Goal: Task Accomplishment & Management: Complete application form

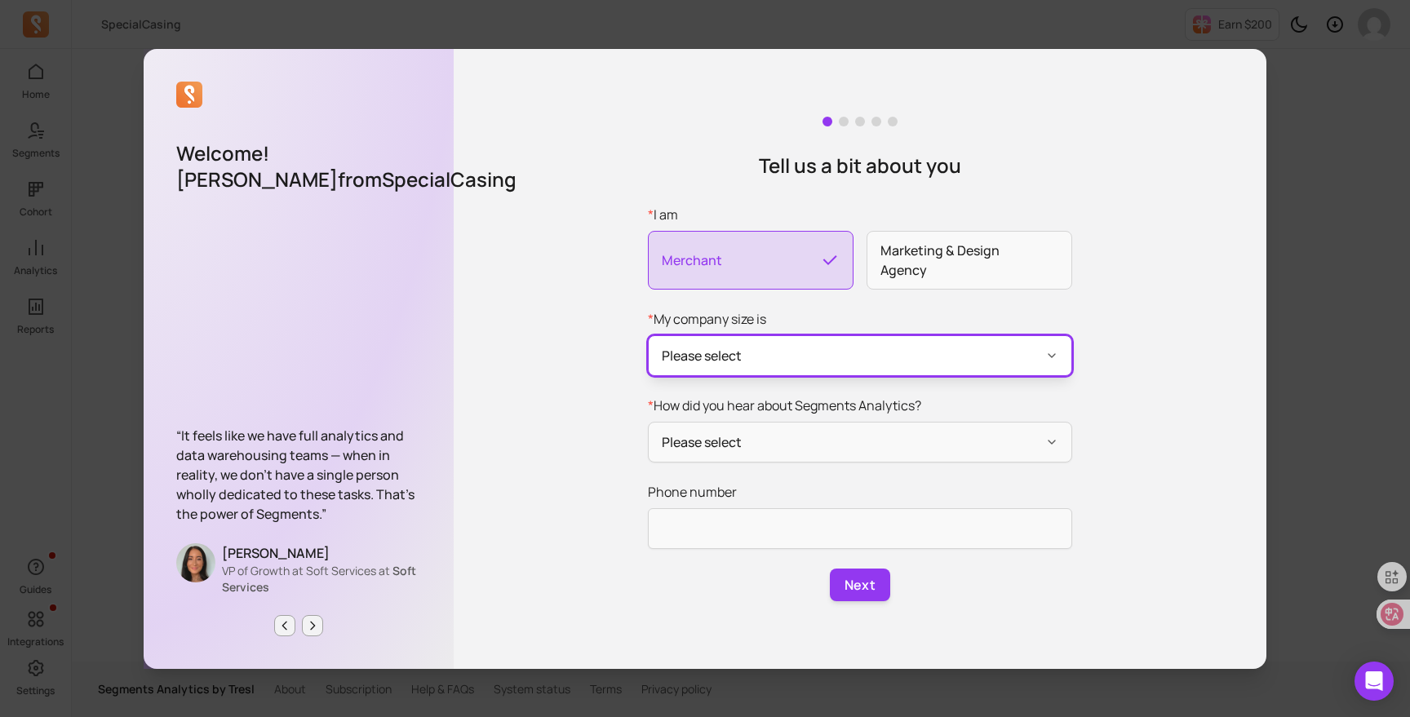
click at [905, 362] on button "Please select" at bounding box center [860, 355] width 424 height 41
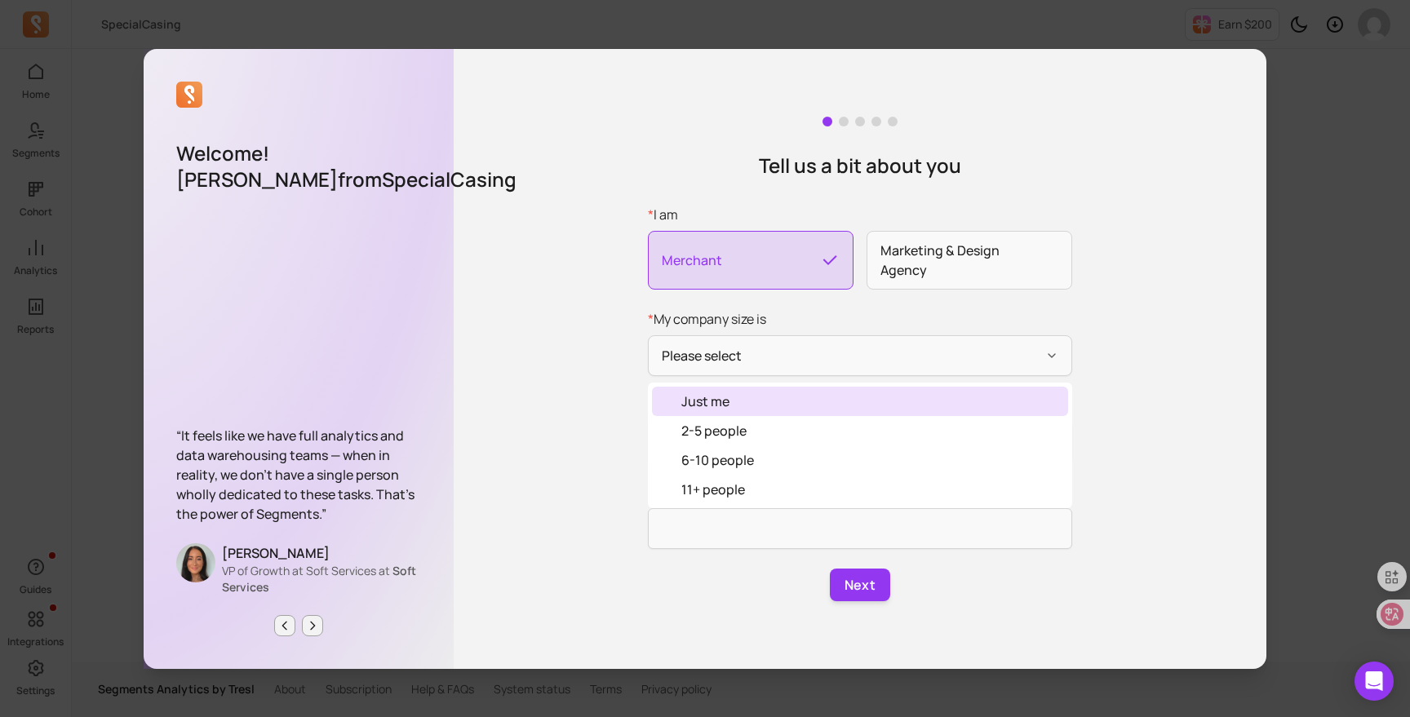
click at [863, 401] on div "Just me" at bounding box center [860, 401] width 416 height 29
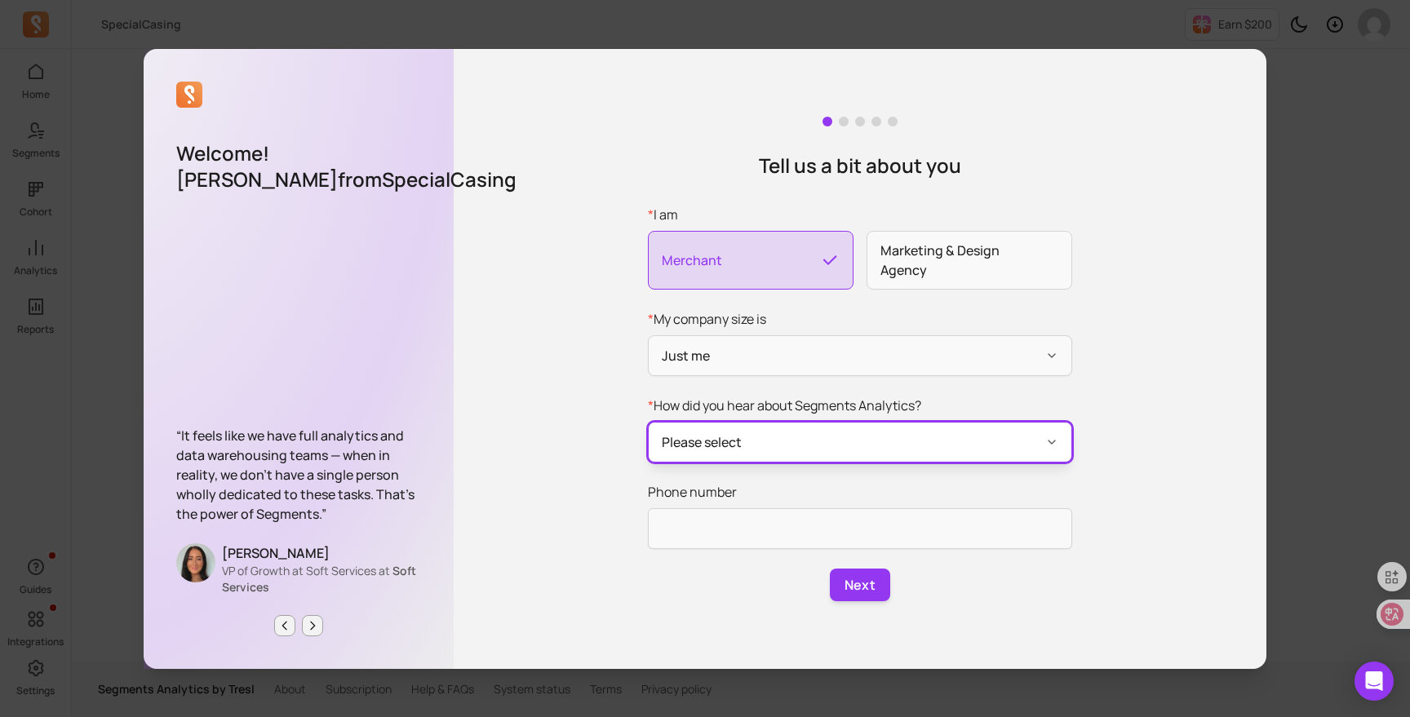
click at [824, 449] on button "Please select" at bounding box center [860, 442] width 424 height 41
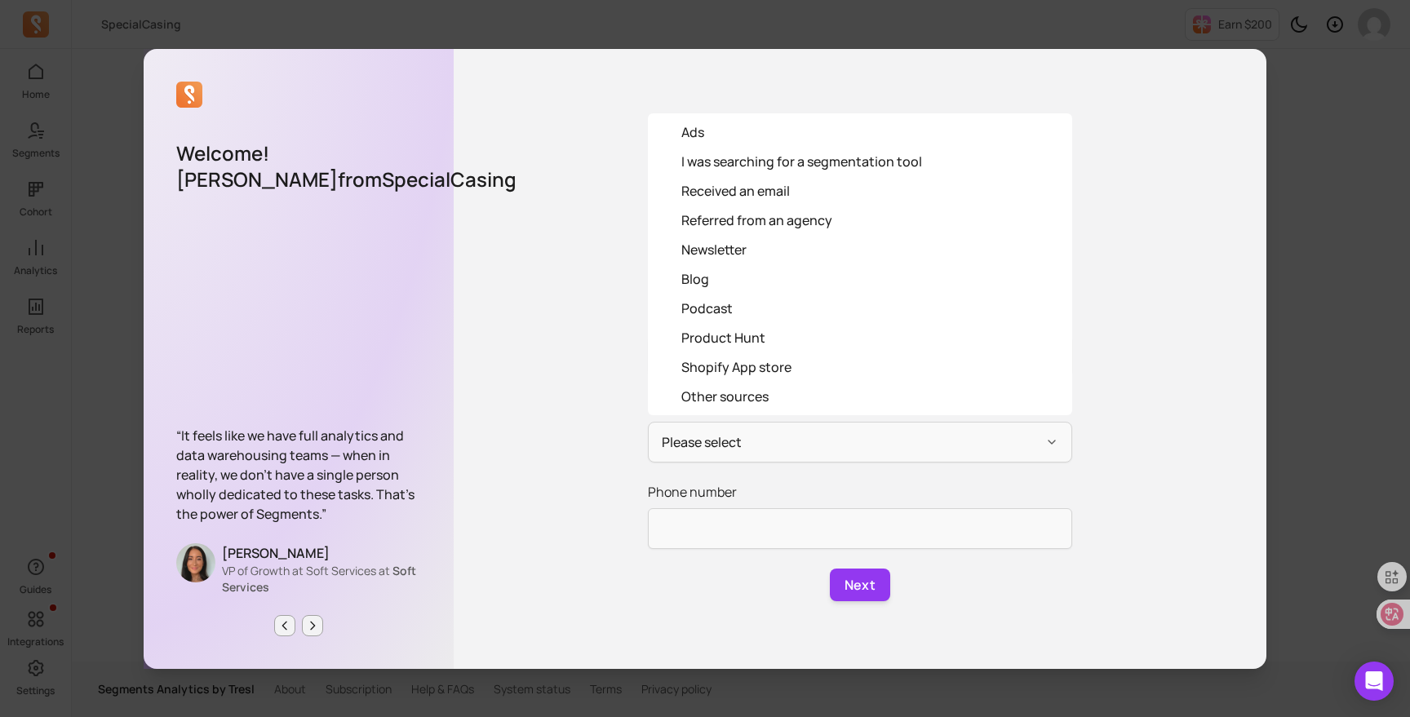
click at [599, 484] on div "Tell us a bit about you * I am Merchant Marketing & Design Agency * My company …" at bounding box center [860, 359] width 812 height 620
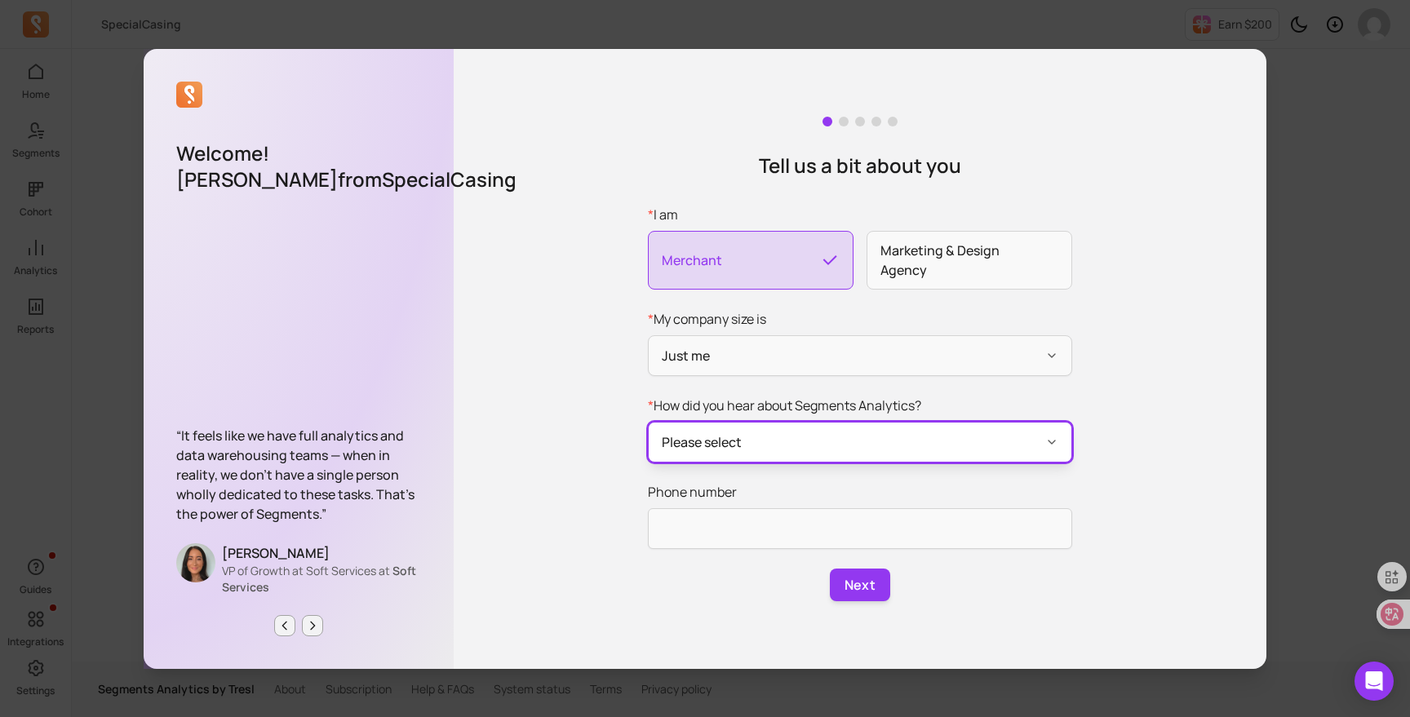
click at [695, 440] on button "Please select" at bounding box center [860, 442] width 424 height 41
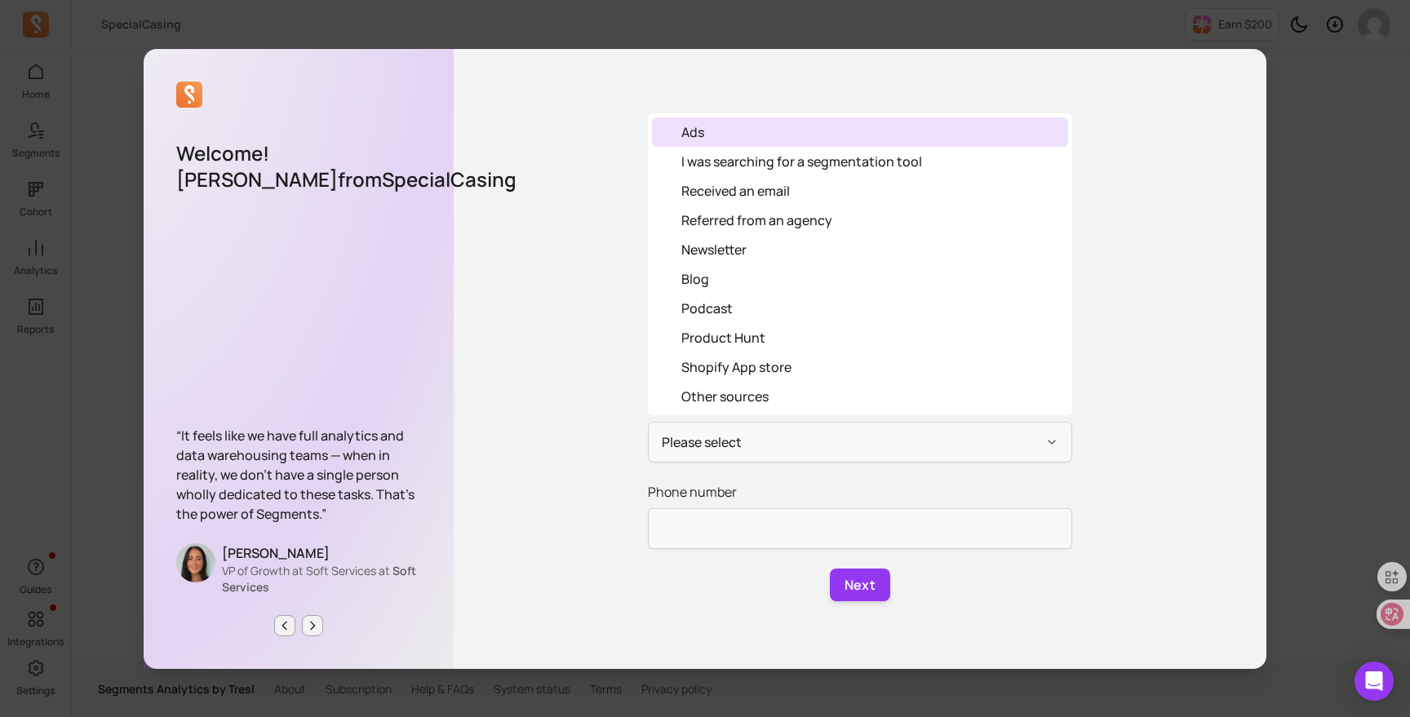
click at [741, 131] on div "Ads" at bounding box center [860, 131] width 416 height 29
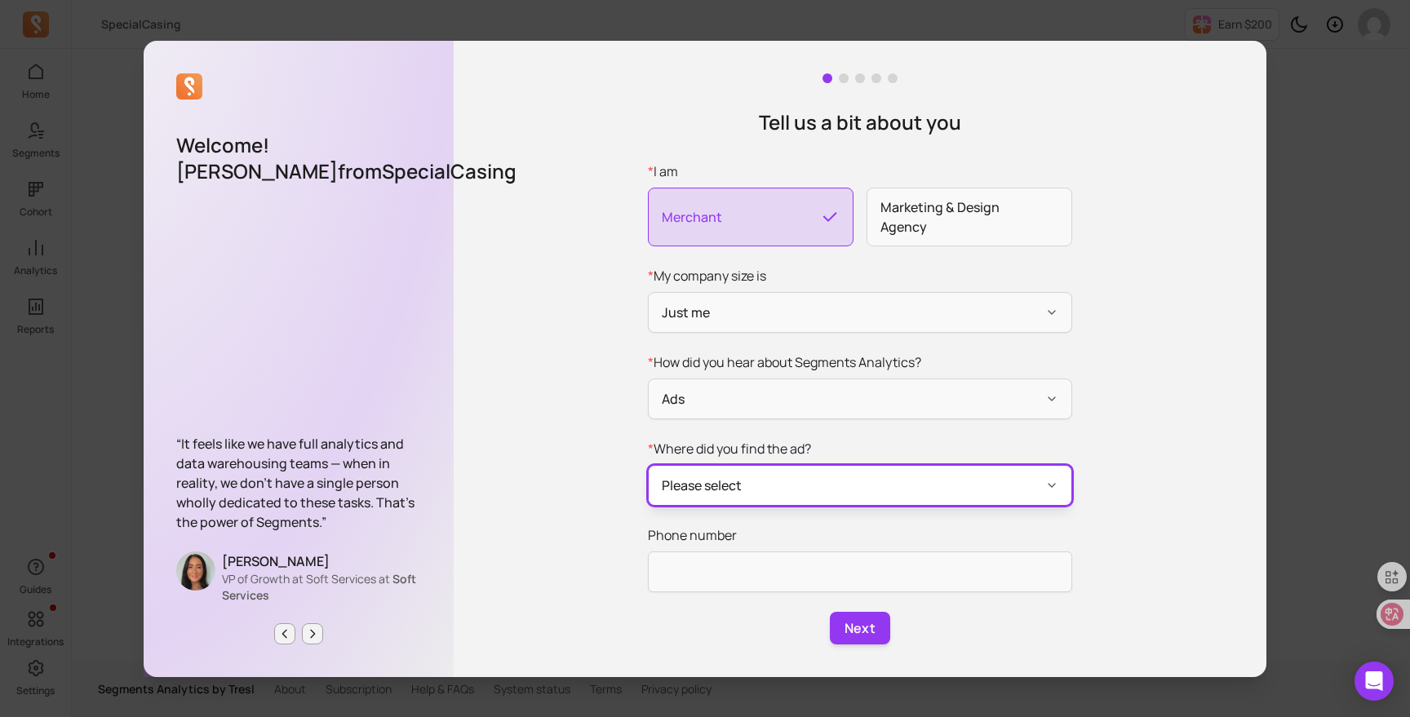
click at [795, 493] on button "Please select" at bounding box center [860, 485] width 424 height 41
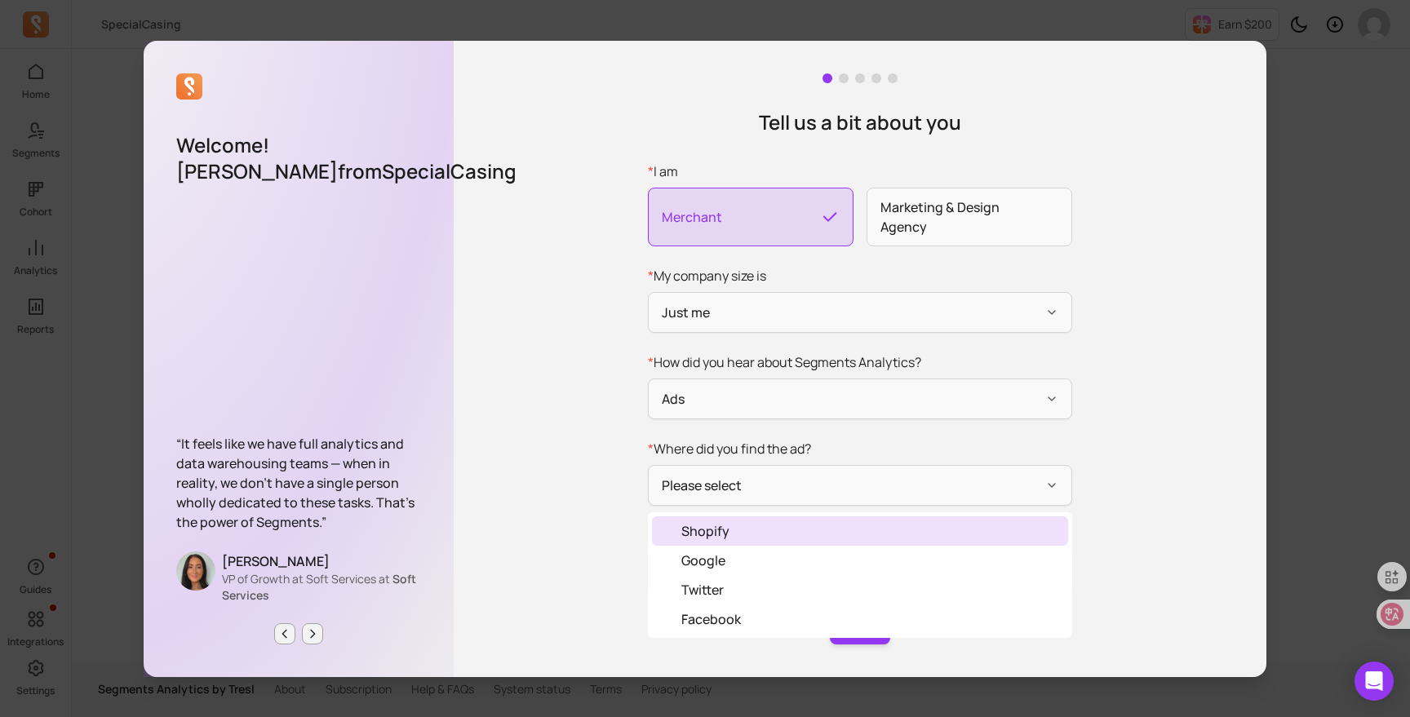
click at [774, 538] on div "Shopify" at bounding box center [860, 530] width 416 height 29
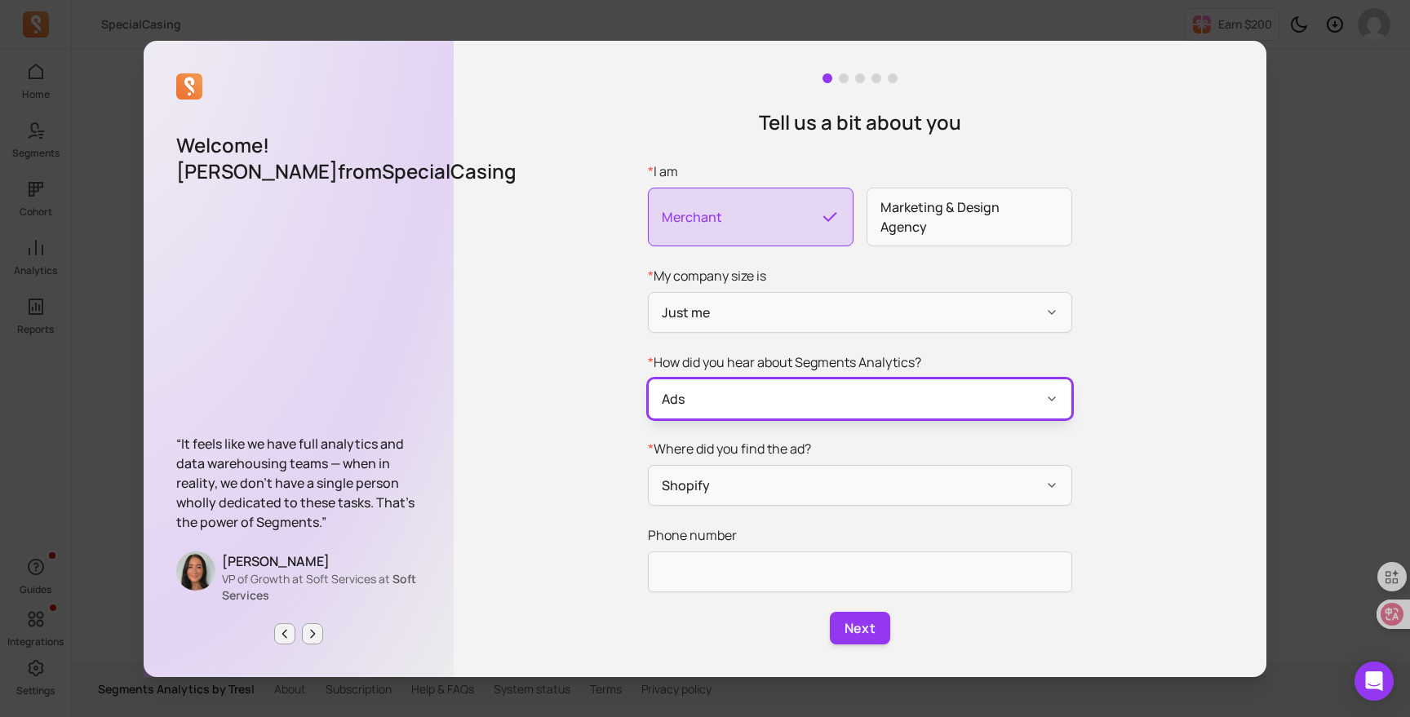
click at [794, 409] on button "Ads" at bounding box center [860, 398] width 424 height 41
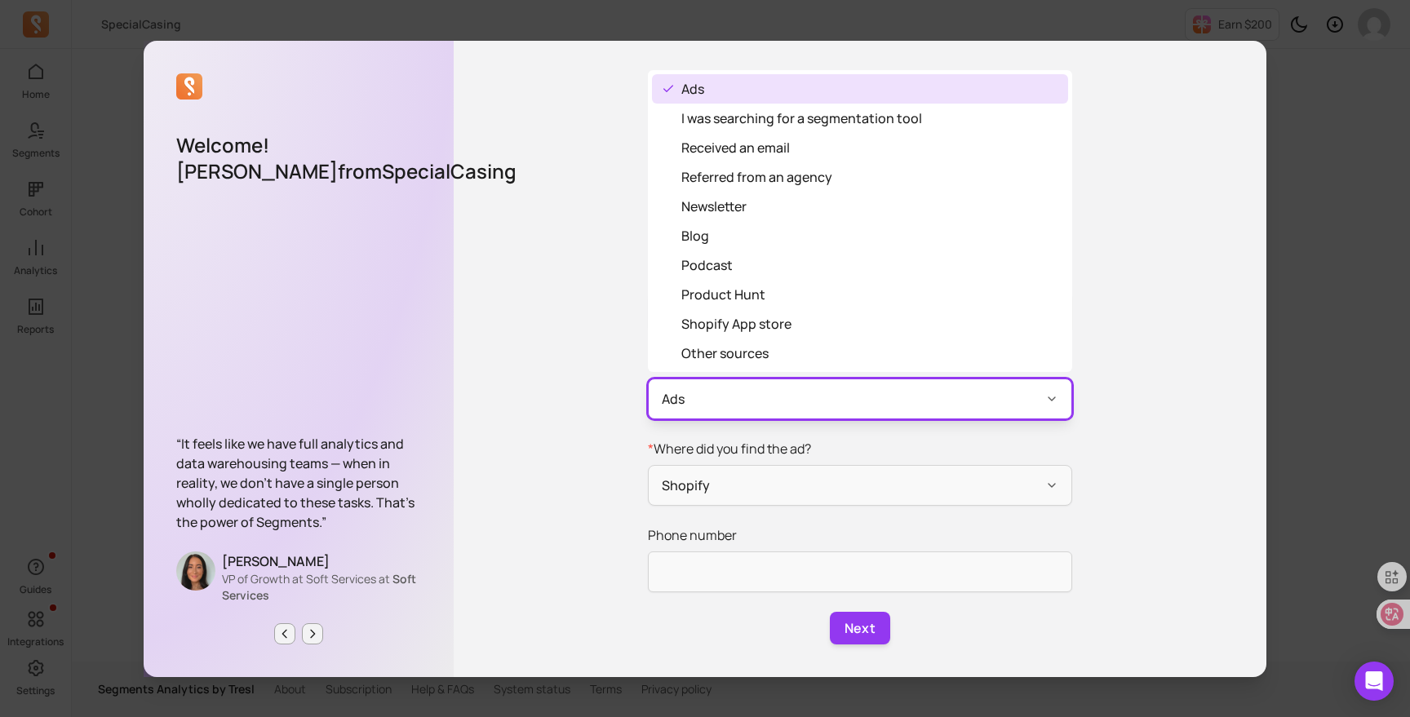
click at [794, 409] on button "Ads" at bounding box center [860, 398] width 424 height 41
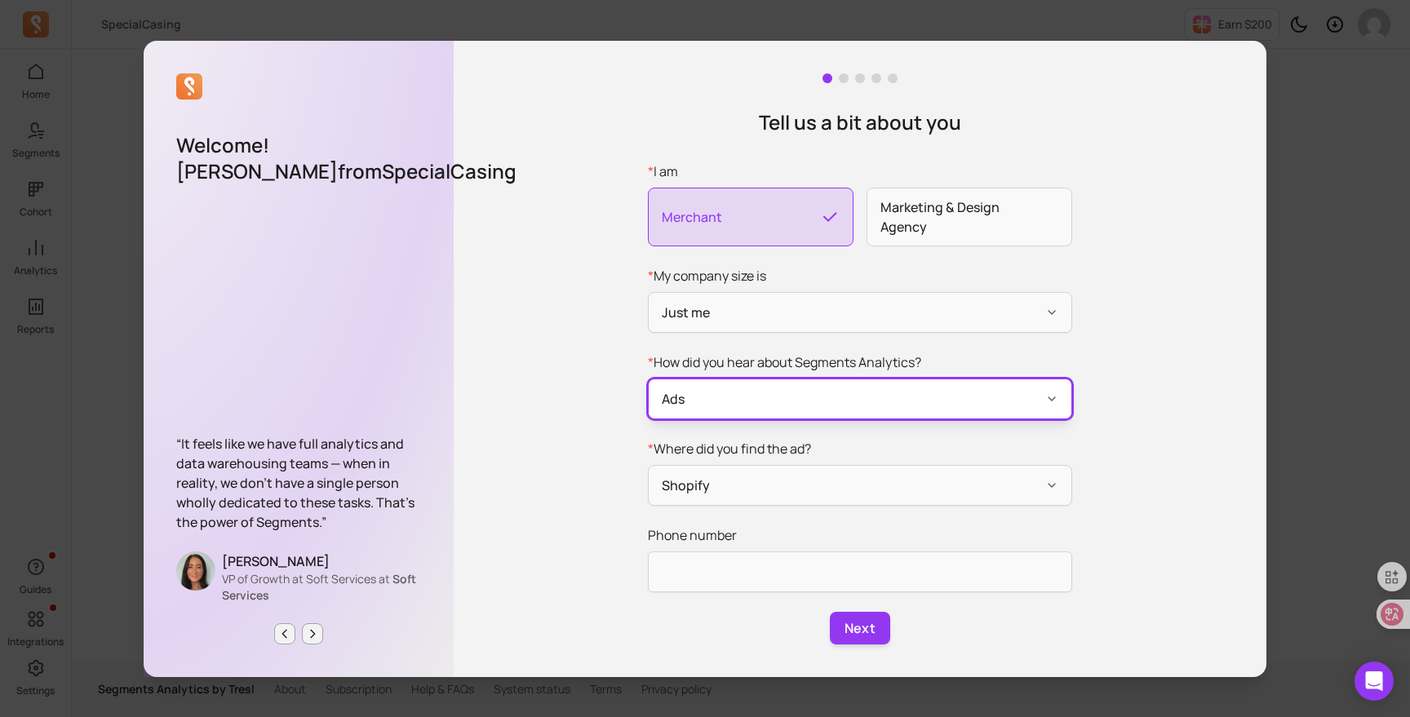
click at [794, 409] on button "Ads" at bounding box center [860, 398] width 424 height 41
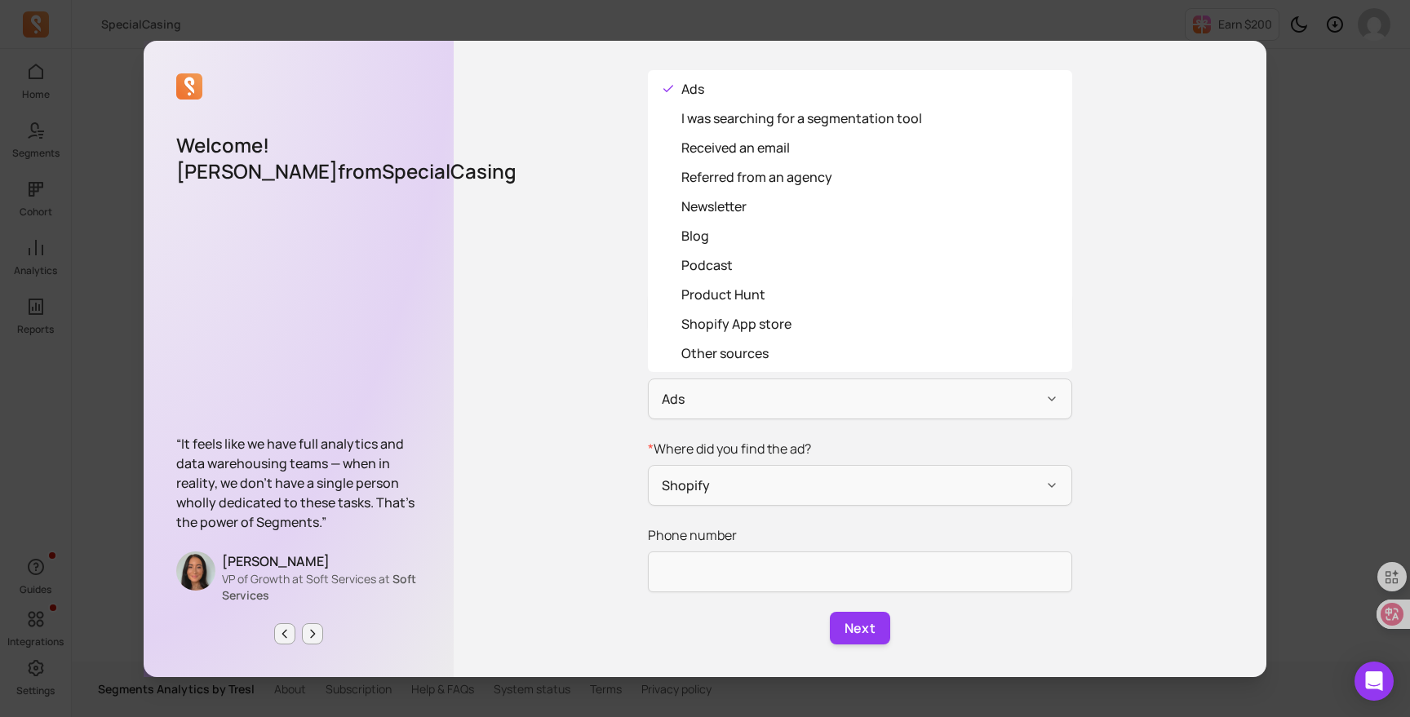
click at [569, 351] on div "Tell us a bit about you * I am Merchant Marketing & Design Agency * My company …" at bounding box center [860, 359] width 812 height 636
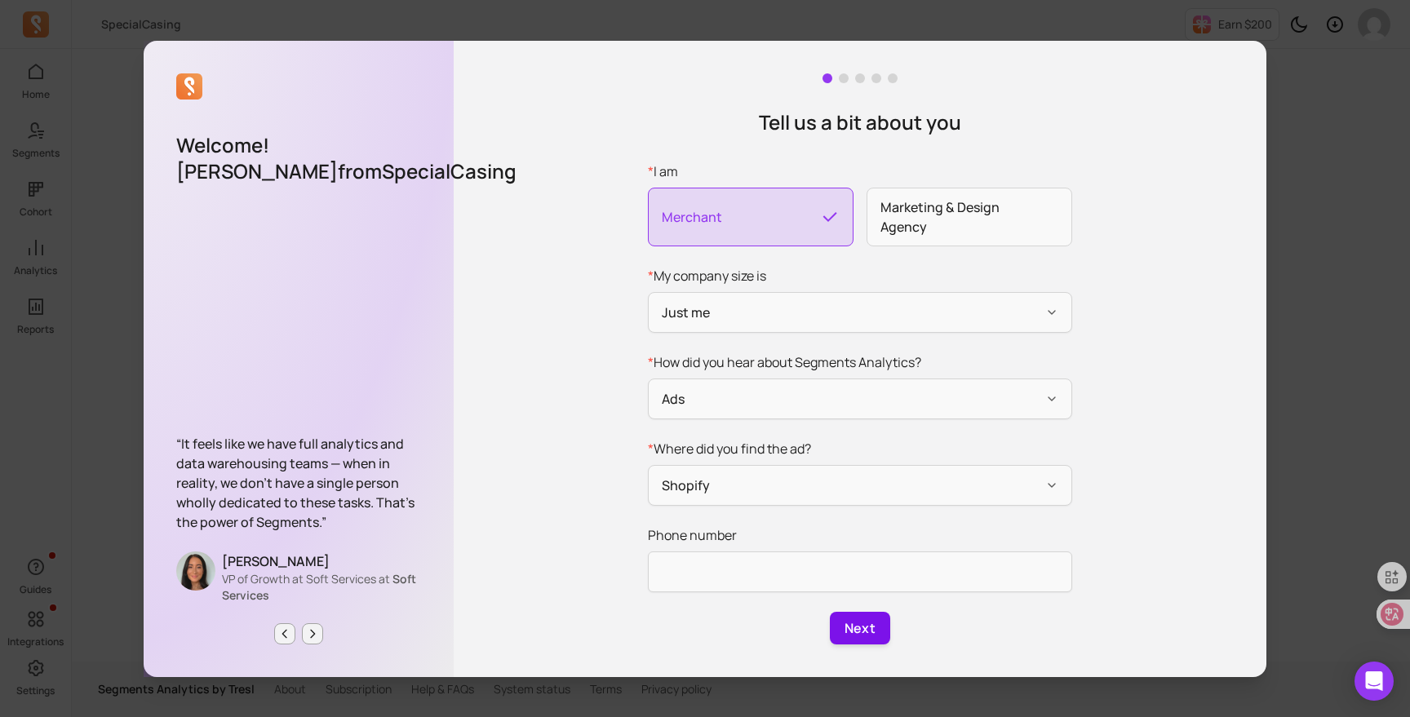
click at [856, 642] on button "Next" at bounding box center [860, 628] width 60 height 33
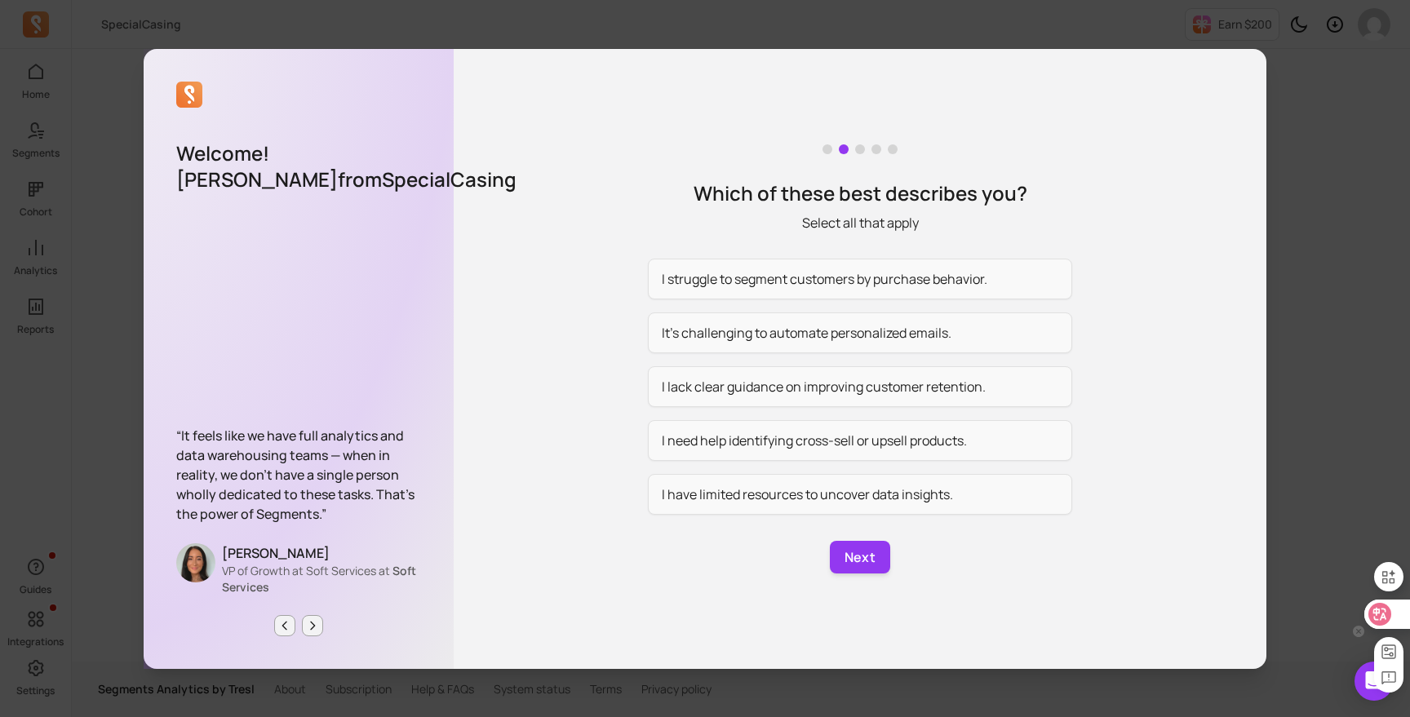
click at [1395, 609] on div at bounding box center [1386, 614] width 44 height 29
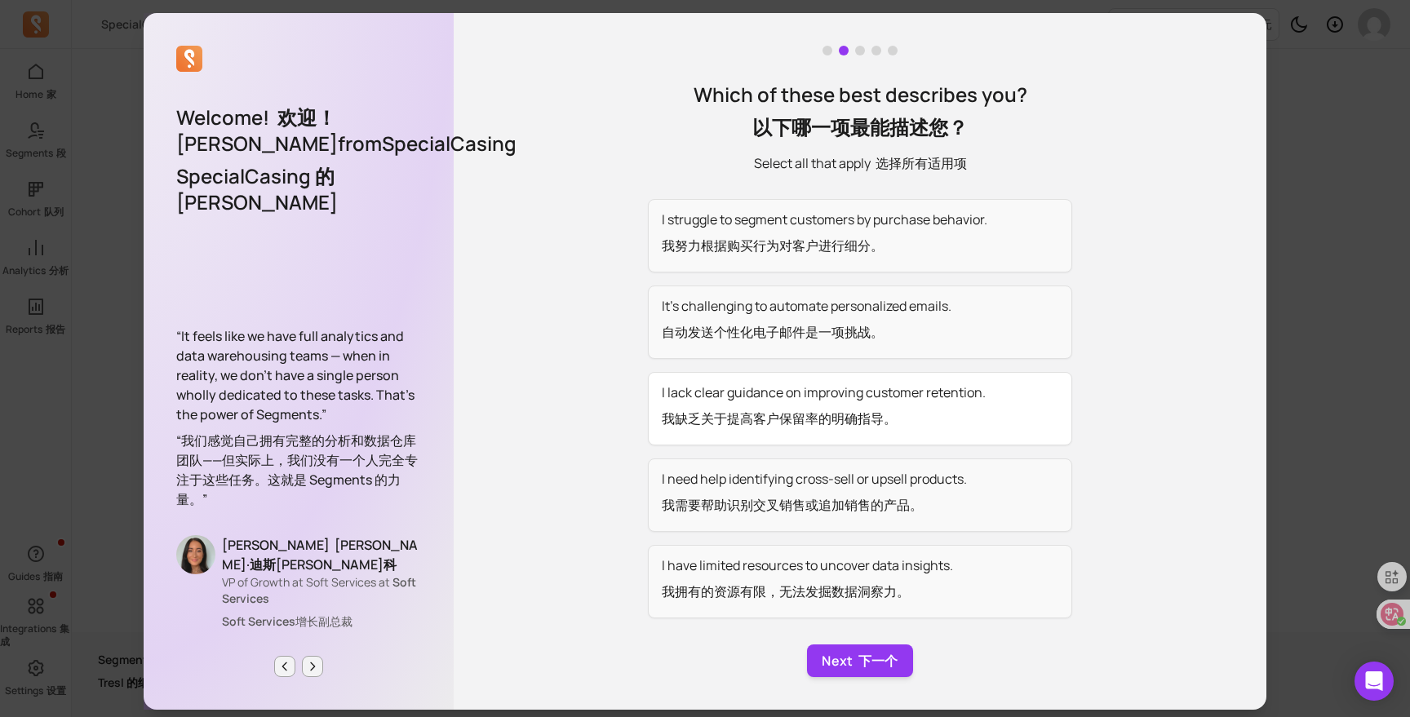
click at [952, 424] on button "I lack clear guidance on improving customer retention. 我缺乏关于提高客户保留率的明确指导。" at bounding box center [860, 408] width 424 height 73
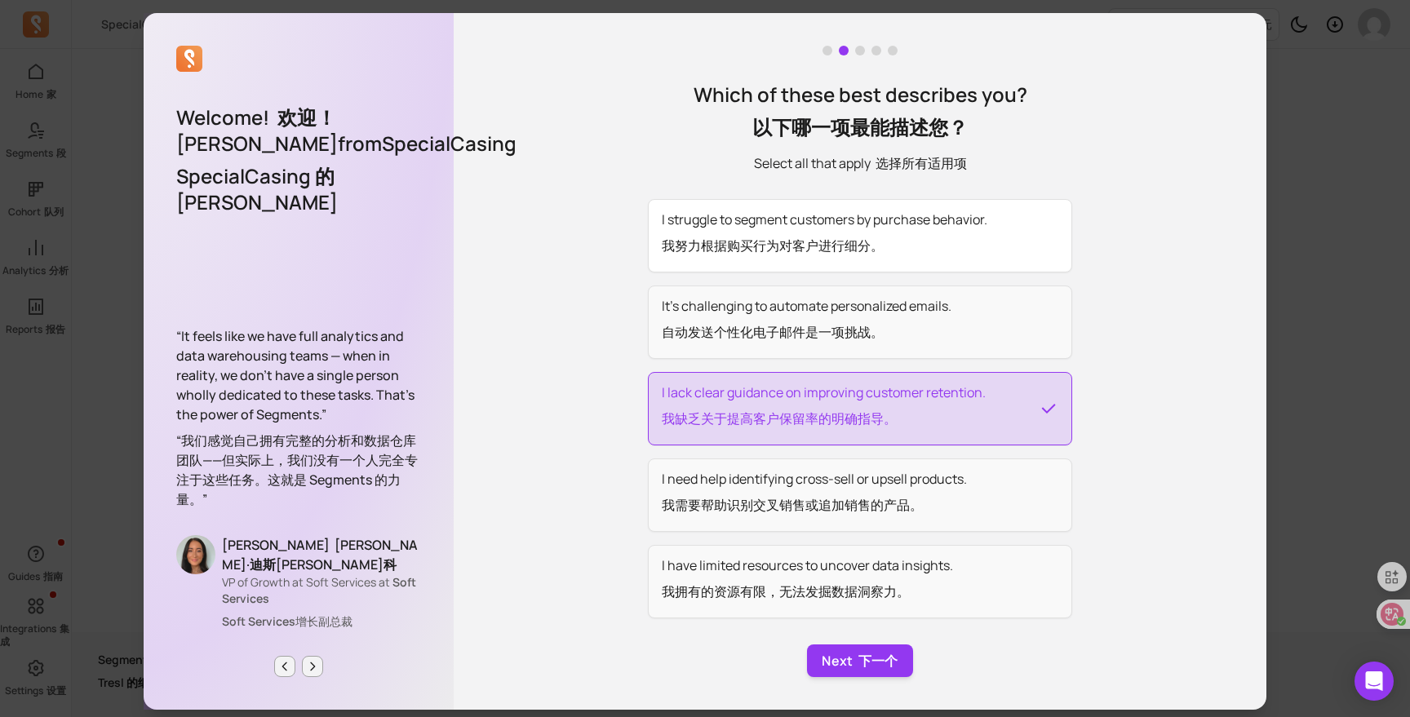
click at [971, 263] on button "I struggle to segment customers by purchase behavior. 我努力根据购买行为对客户进行细分。" at bounding box center [860, 235] width 424 height 73
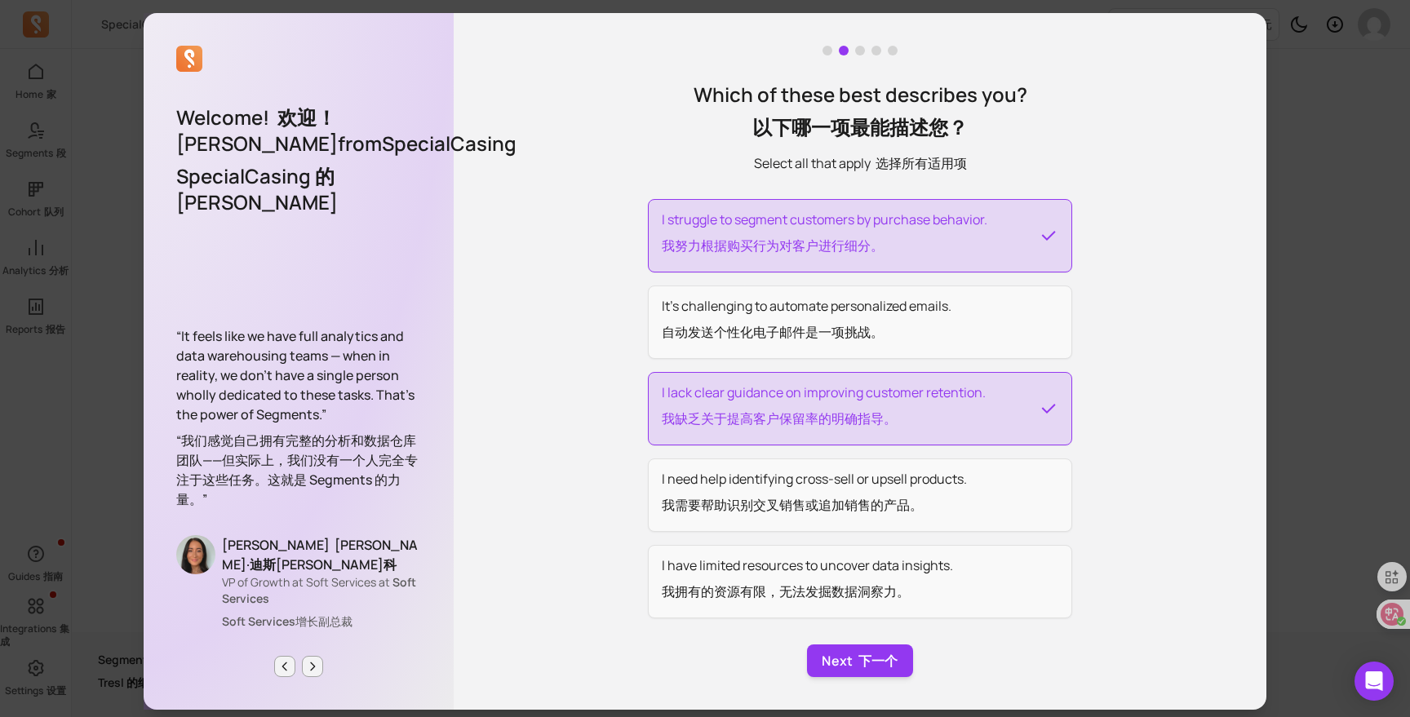
click at [962, 258] on button "I struggle to segment customers by purchase behavior. 我努力根据购买行为对客户进行细分。" at bounding box center [860, 235] width 424 height 73
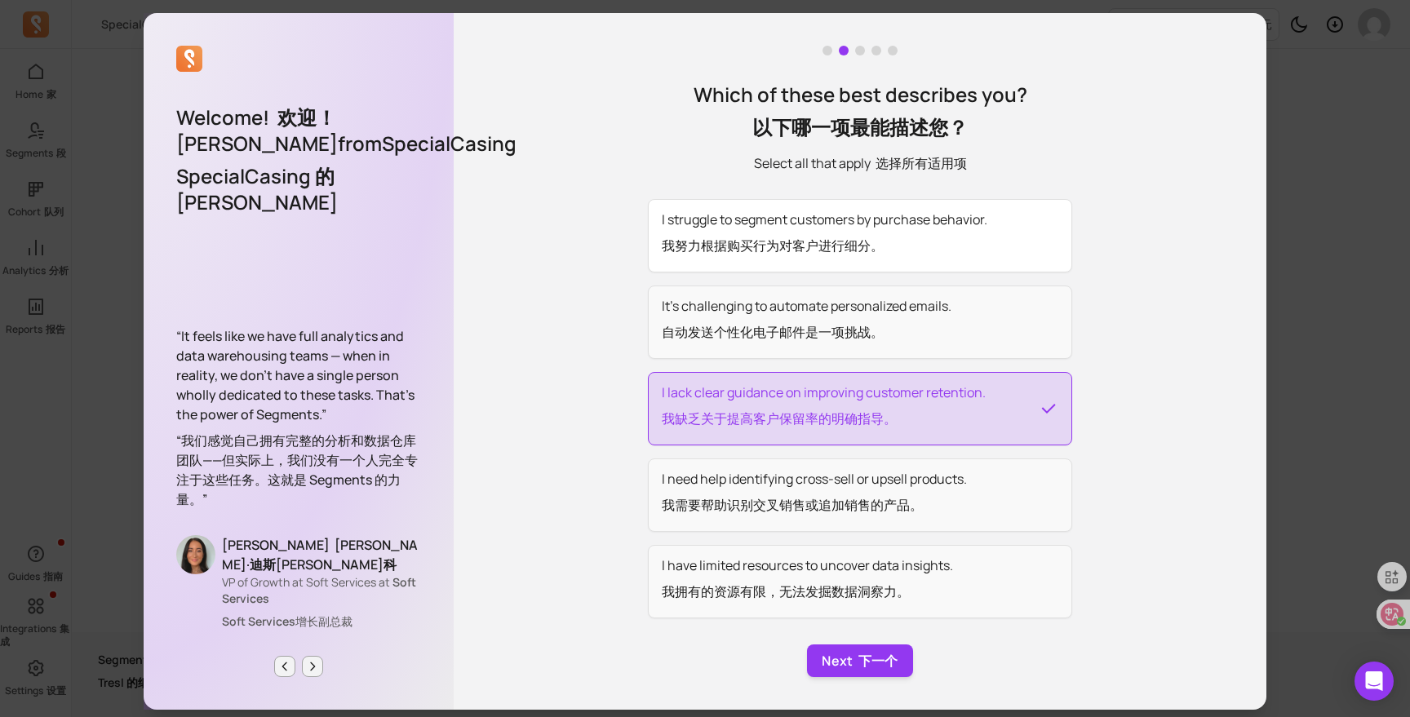
click at [961, 258] on button "I struggle to segment customers by purchase behavior. 我努力根据购买行为对客户进行细分。" at bounding box center [860, 235] width 424 height 73
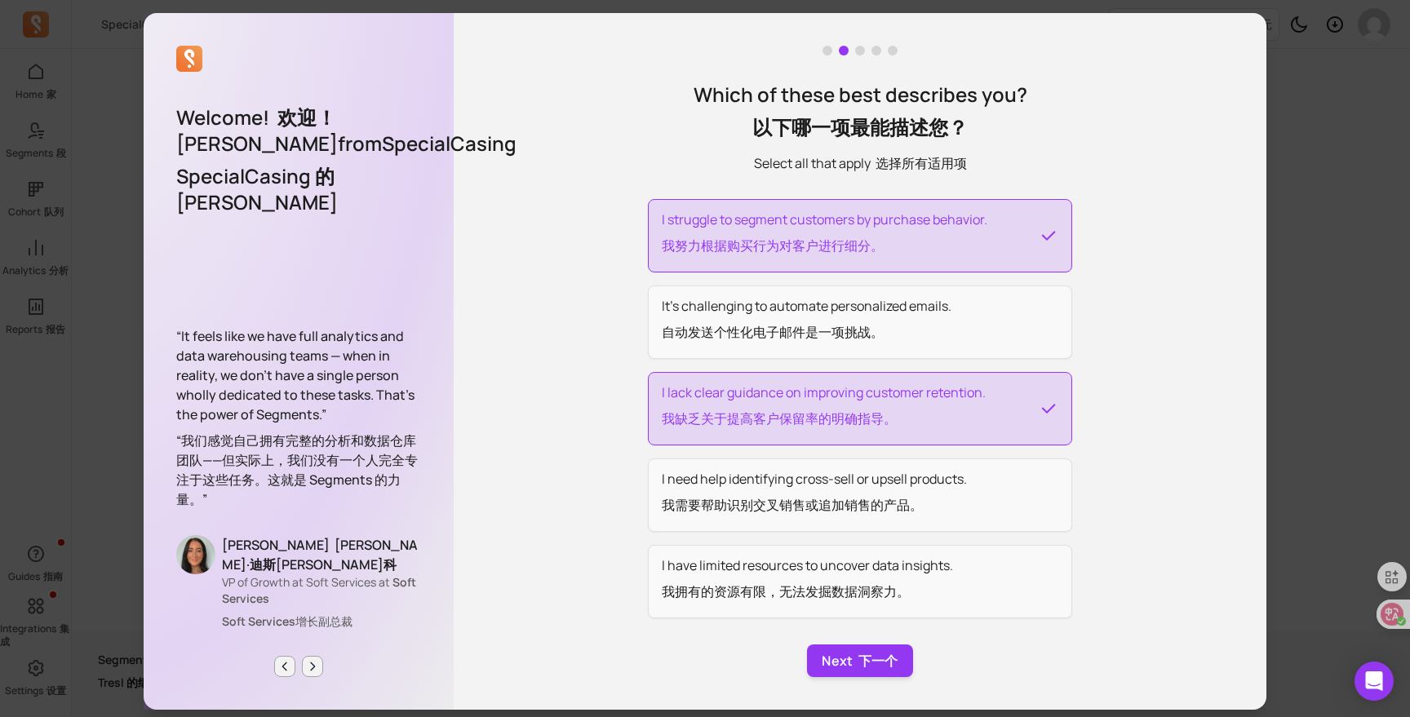
click at [961, 258] on button "I struggle to segment customers by purchase behavior. 我努力根据购买行为对客户进行细分。" at bounding box center [860, 235] width 424 height 73
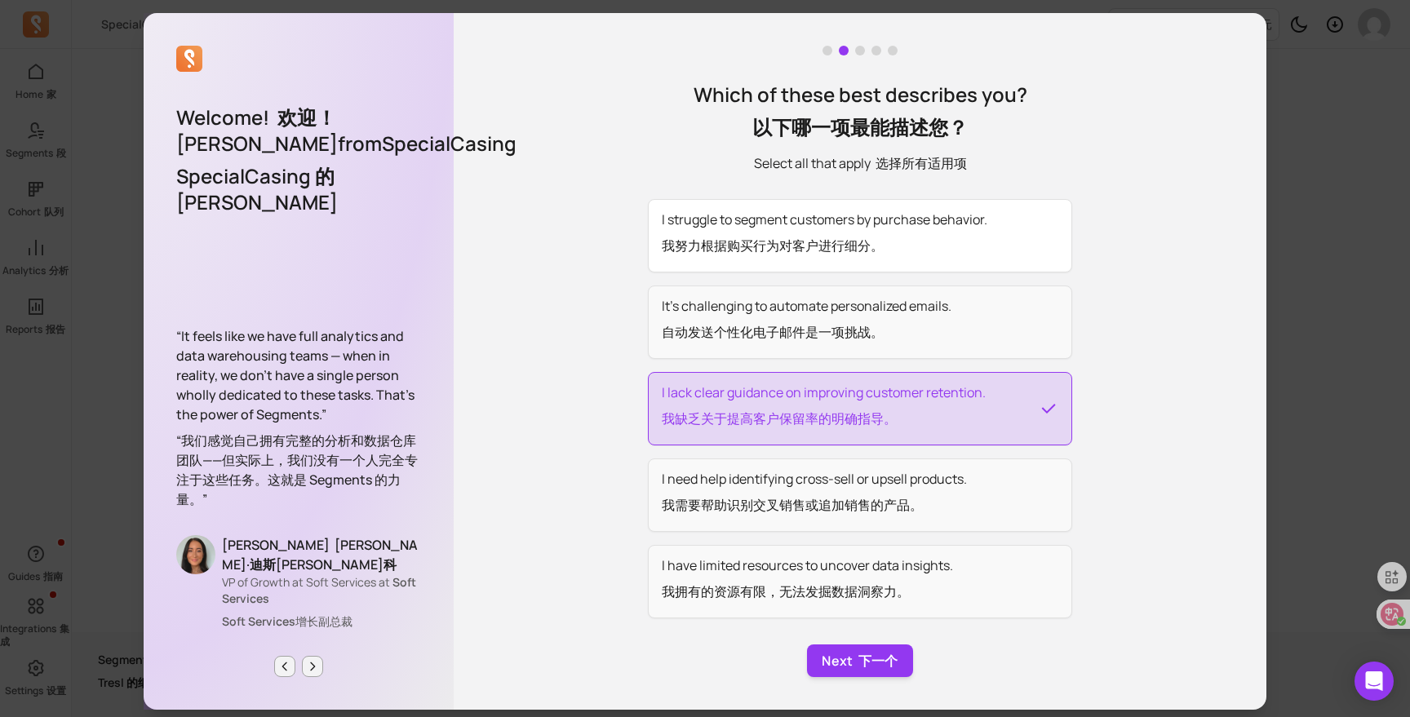
click at [961, 258] on button "I struggle to segment customers by purchase behavior. 我努力根据购买行为对客户进行细分。" at bounding box center [860, 235] width 424 height 73
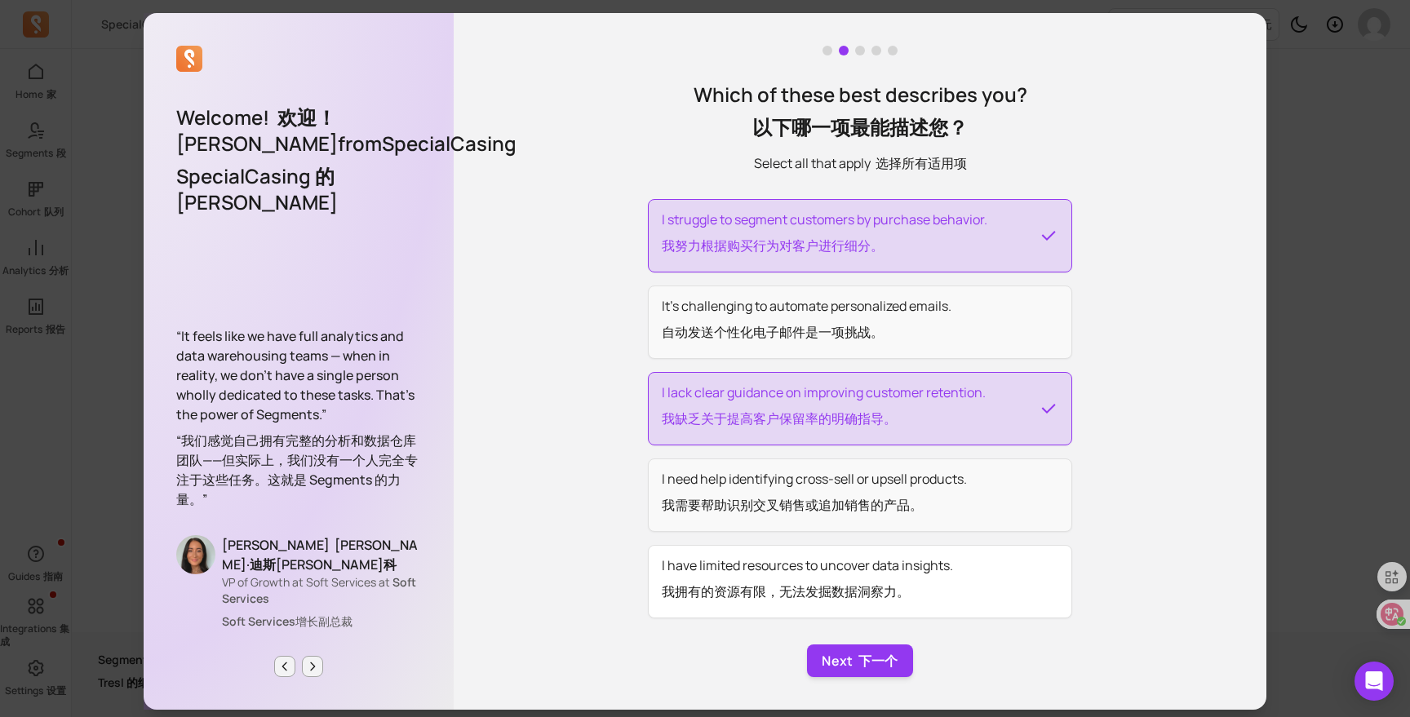
click at [925, 588] on button "I have limited resources to uncover data insights. 我拥有的资源有限，无法发掘数据洞察力。" at bounding box center [860, 581] width 424 height 73
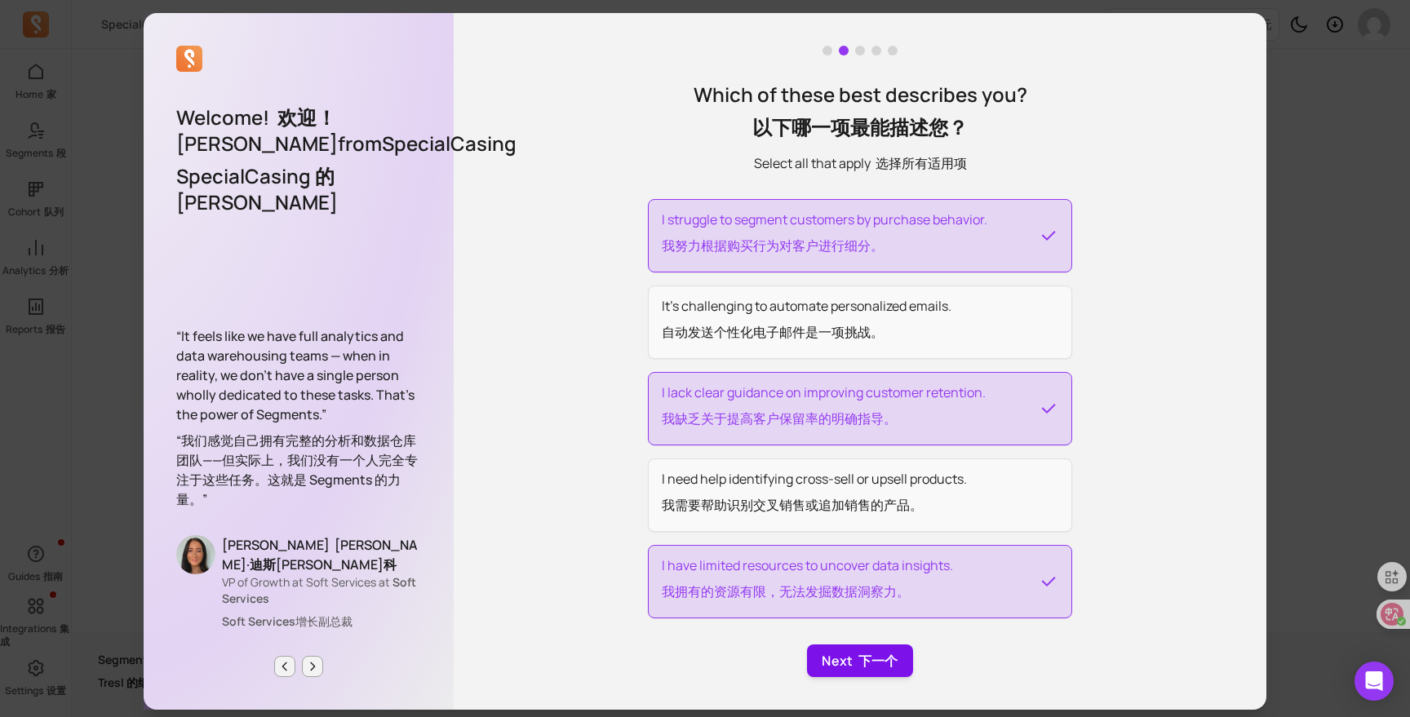
click at [860, 659] on font "下一个" at bounding box center [878, 661] width 40 height 18
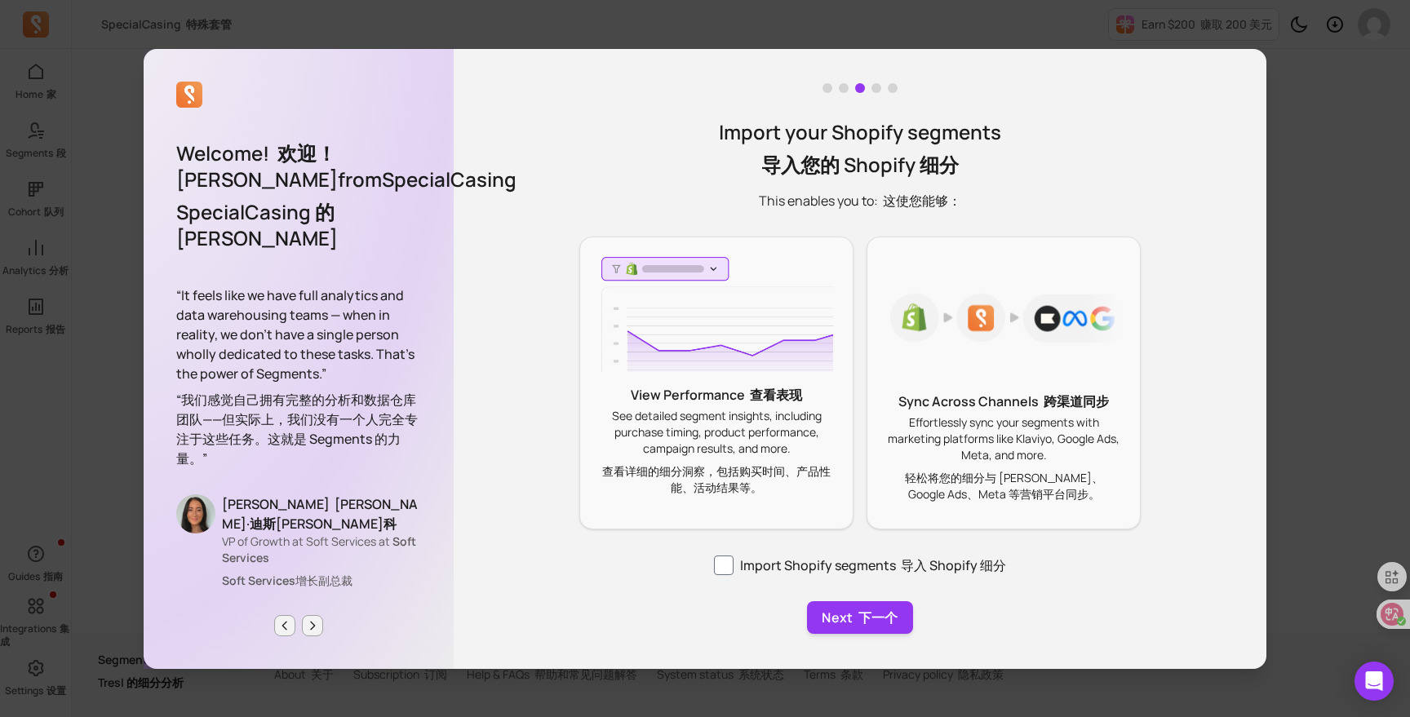
click at [758, 565] on label "Import Shopify segments 导入 Shopify 细分" at bounding box center [860, 565] width 292 height 20
checkbox input "true"
click at [843, 621] on button "Next 下一个" at bounding box center [859, 617] width 105 height 33
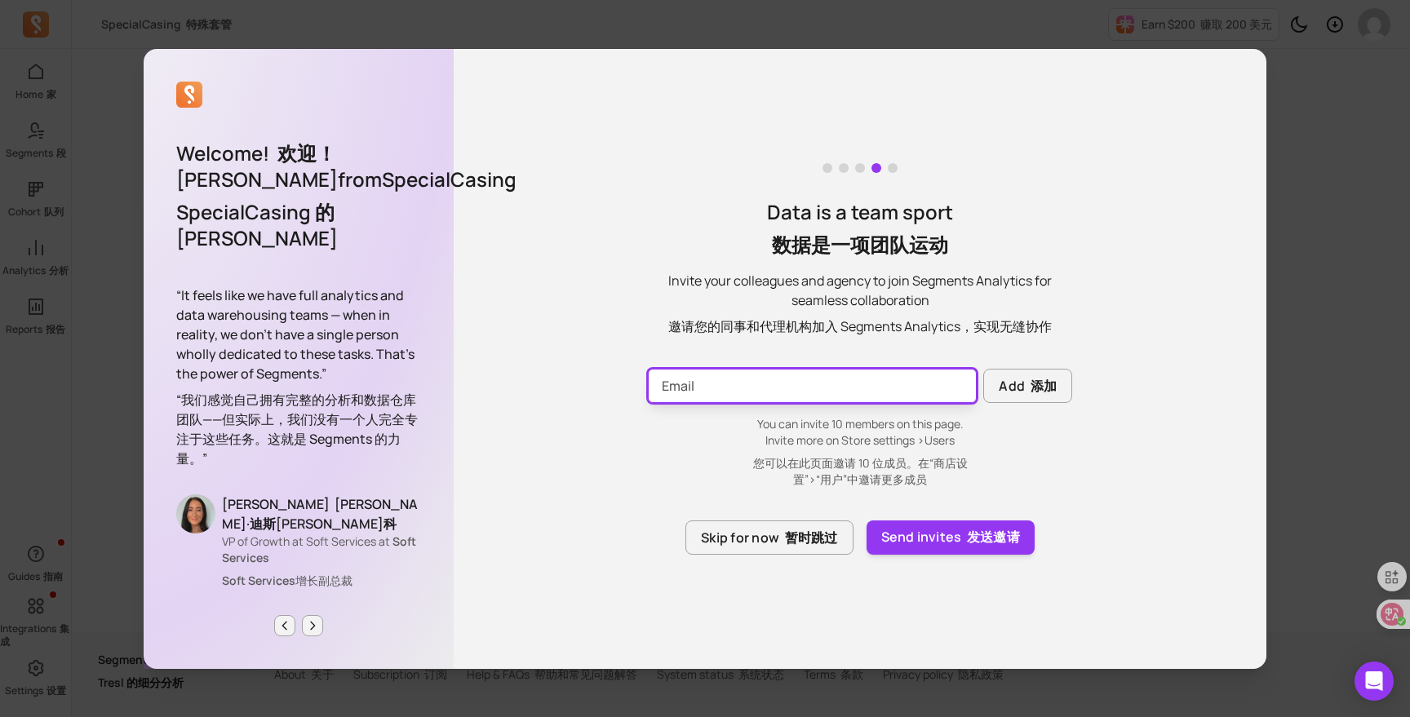
click at [837, 382] on input "Email" at bounding box center [812, 386] width 329 height 34
type input "[EMAIL_ADDRESS][DOMAIN_NAME]"
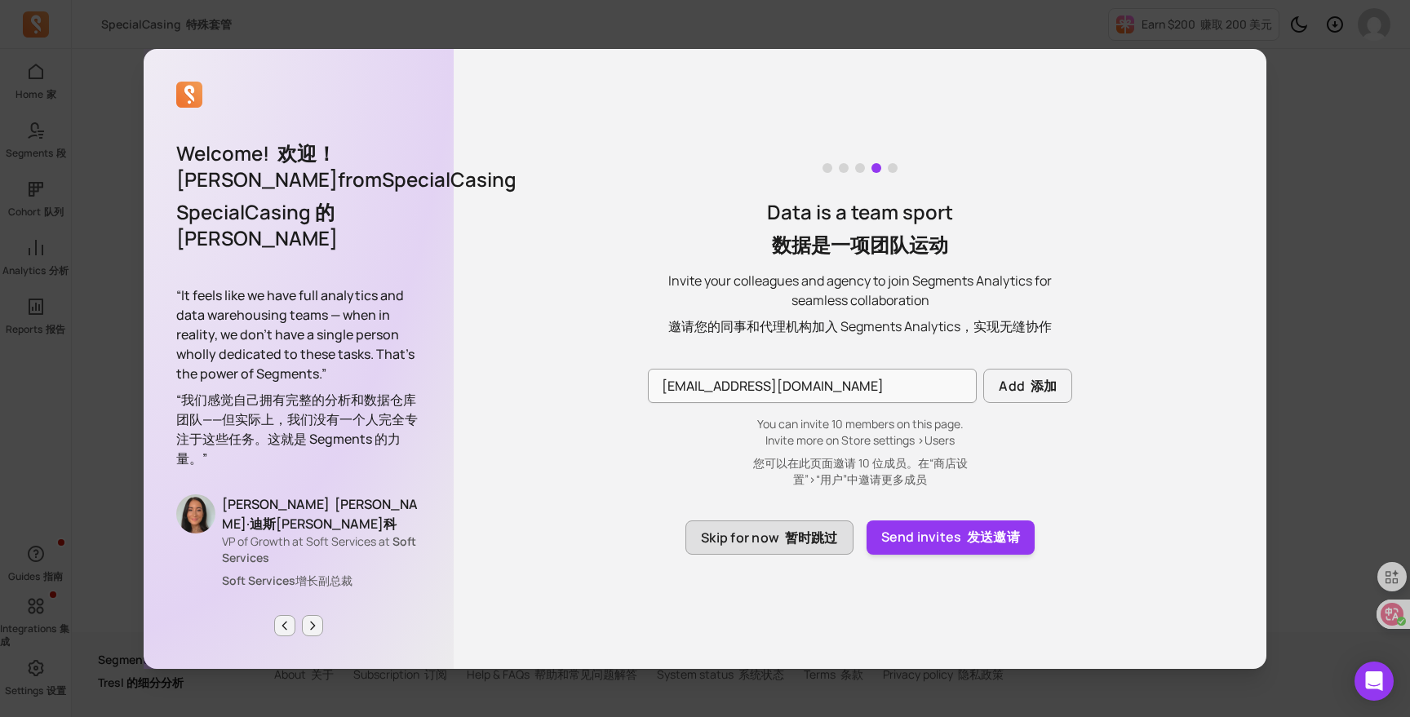
click at [798, 536] on font "暂时跳过" at bounding box center [811, 538] width 53 height 18
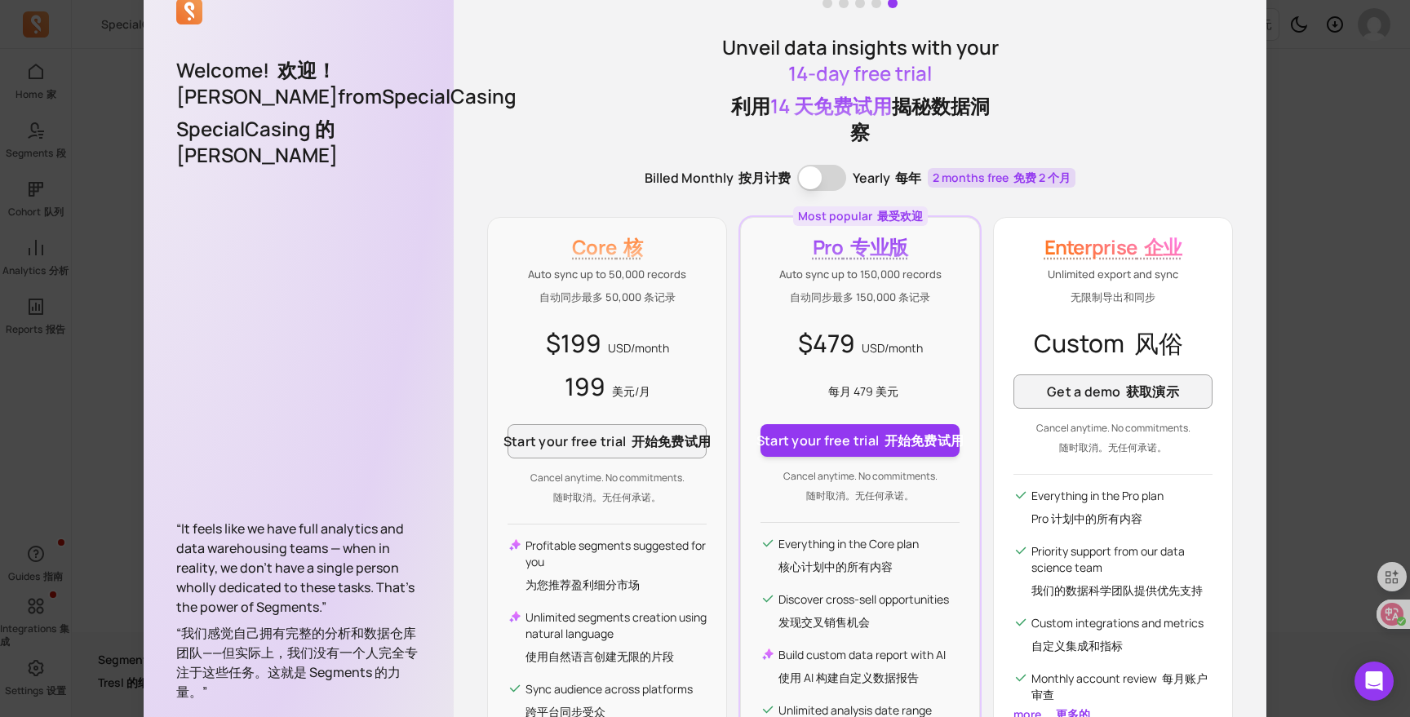
scroll to position [94, 0]
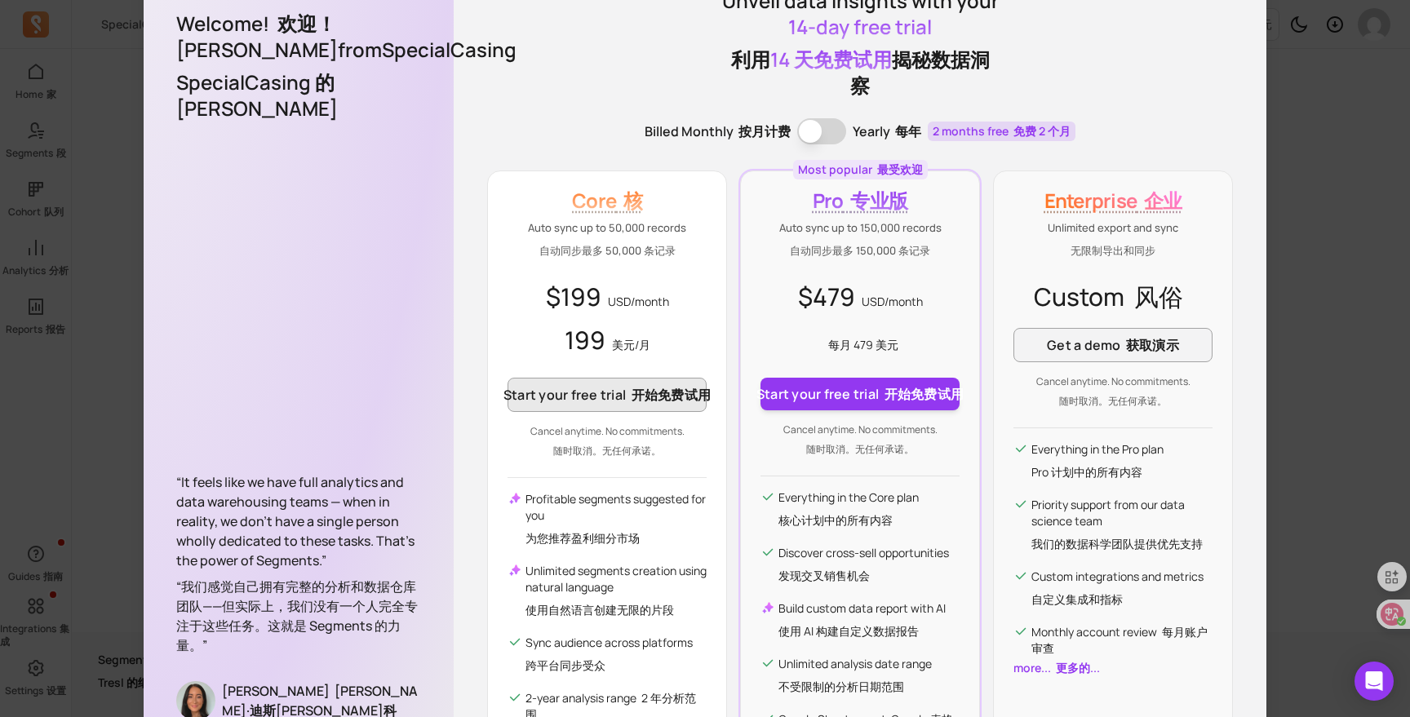
click at [677, 396] on font "开始免费试用" at bounding box center [670, 395] width 79 height 18
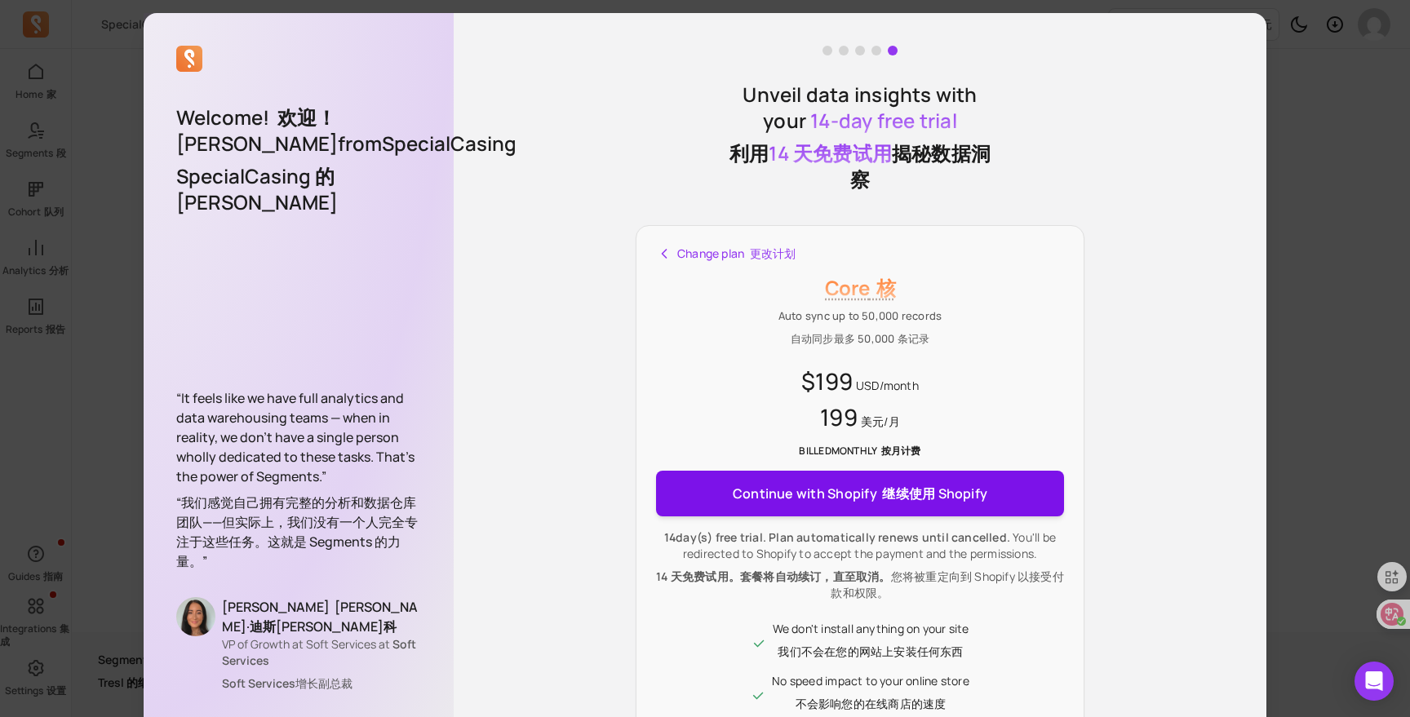
click at [850, 502] on span "Continue with Shopify 继续使用 Shopify" at bounding box center [859, 493] width 254 height 33
